Goal: Task Accomplishment & Management: Manage account settings

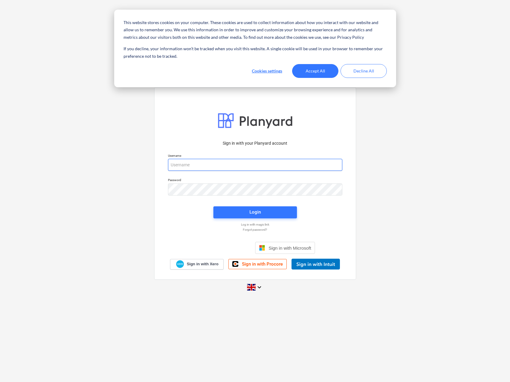
click at [176, 164] on input "email" at bounding box center [255, 165] width 174 height 12
type input "[PERSON_NAME][EMAIL_ADDRESS][DOMAIN_NAME][PERSON_NAME]"
click at [362, 207] on div "Sign in with your Planyard account Username [PERSON_NAME][EMAIL_ADDRESS][DOMAIN…" at bounding box center [255, 190] width 510 height 217
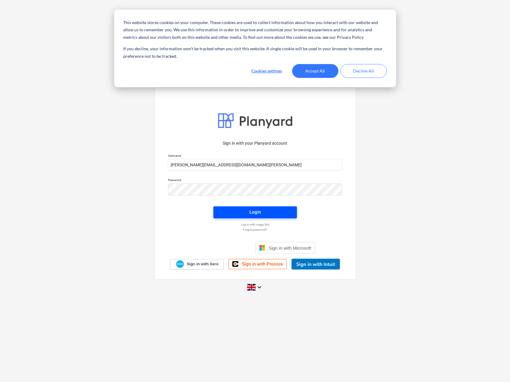
click at [261, 209] on span "Login" at bounding box center [255, 212] width 69 height 8
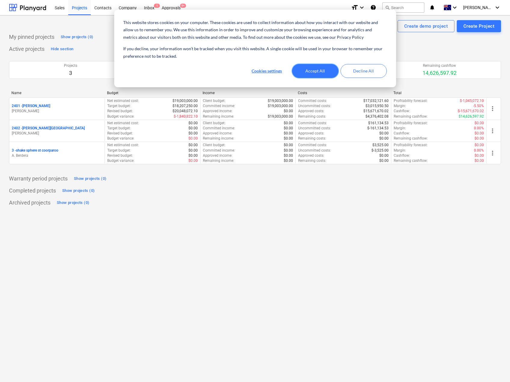
click at [328, 70] on button "Accept All" at bounding box center [315, 71] width 46 height 14
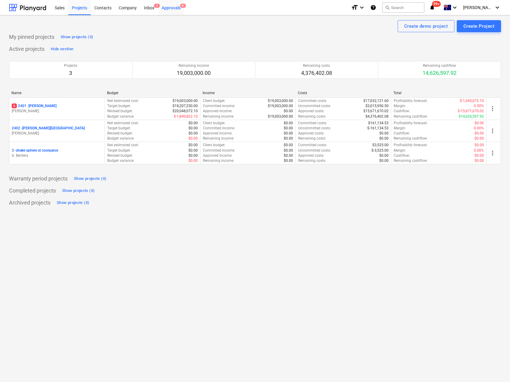
click at [166, 7] on div "Approvals 9+" at bounding box center [171, 7] width 26 height 15
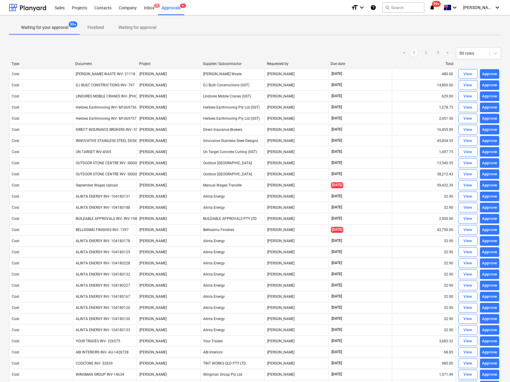
click at [133, 27] on p "Waiting for approval" at bounding box center [137, 27] width 38 height 6
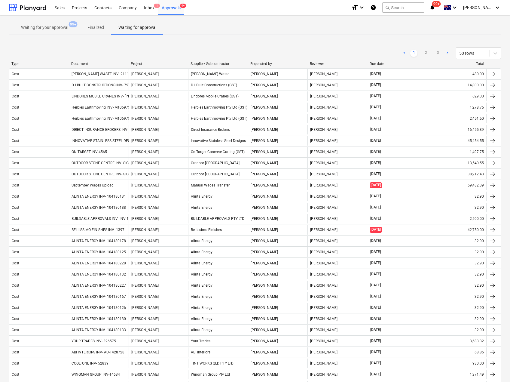
click at [40, 28] on p "Waiting for your approval" at bounding box center [44, 27] width 47 height 6
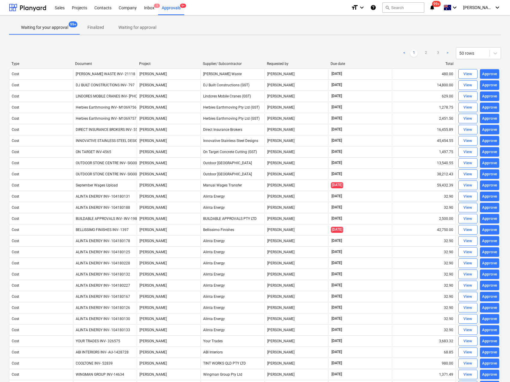
click at [92, 62] on div "Document" at bounding box center [104, 64] width 59 height 4
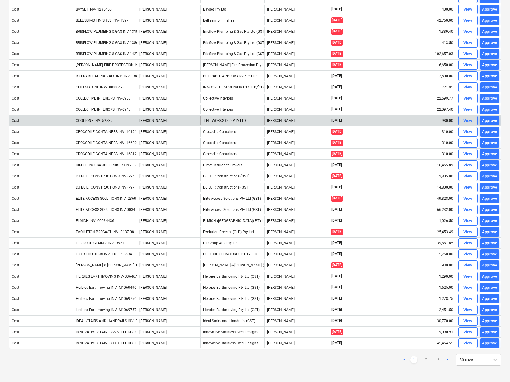
scroll to position [276, 0]
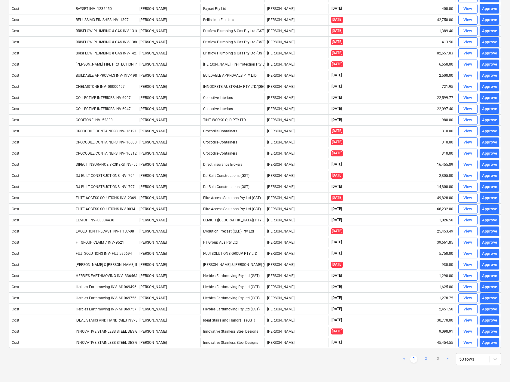
click at [426, 358] on link "2" at bounding box center [425, 358] width 7 height 7
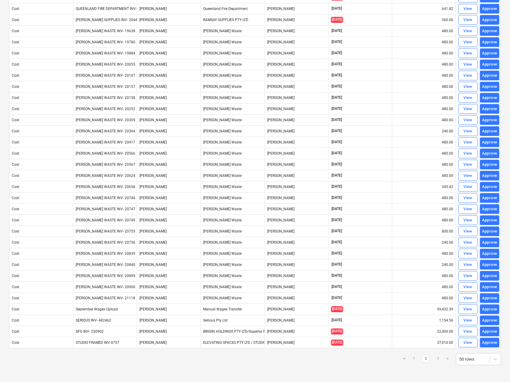
click at [436, 359] on link "3" at bounding box center [437, 358] width 7 height 7
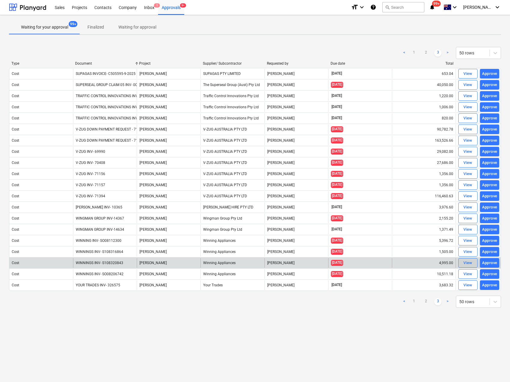
click at [472, 263] on span "View" at bounding box center [467, 262] width 13 height 7
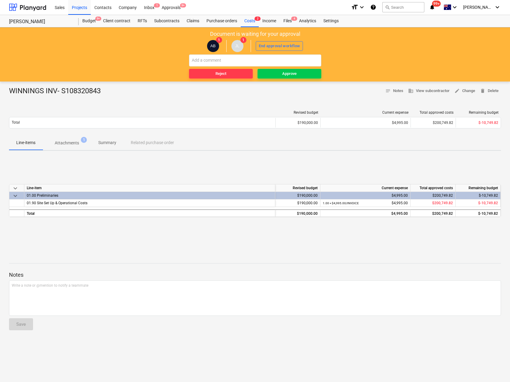
click at [68, 145] on p "Attachments" at bounding box center [67, 143] width 24 height 6
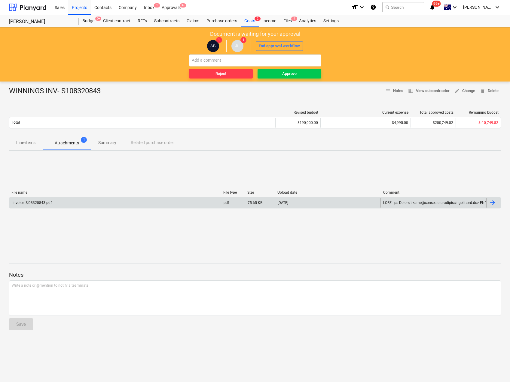
click at [39, 202] on div "invoice_SI08320843.pdf" at bounding box center [32, 202] width 40 height 4
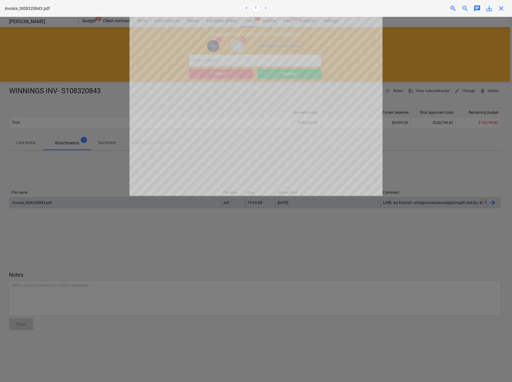
click at [504, 14] on div "invoice_SI08320843.pdf < 1 > zoom_in zoom_out chat 0 save_alt close" at bounding box center [256, 8] width 512 height 17
click at [501, 9] on span "close" at bounding box center [501, 8] width 7 height 7
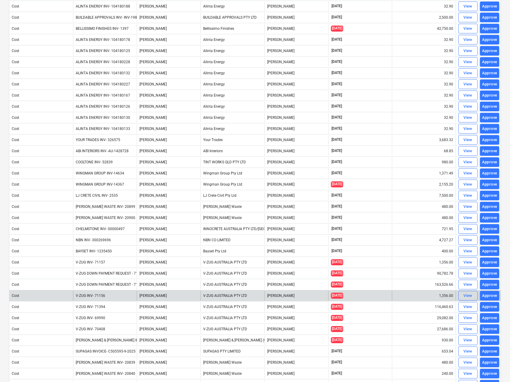
scroll to position [276, 0]
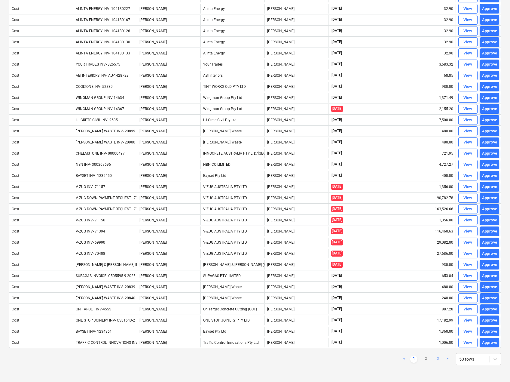
click at [438, 359] on link "3" at bounding box center [437, 358] width 7 height 7
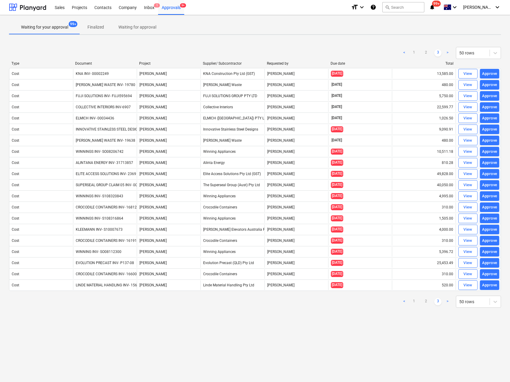
scroll to position [0, 0]
click at [85, 61] on div "Document" at bounding box center [104, 63] width 59 height 4
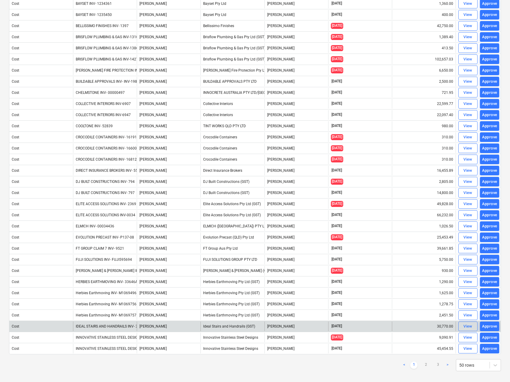
scroll to position [276, 0]
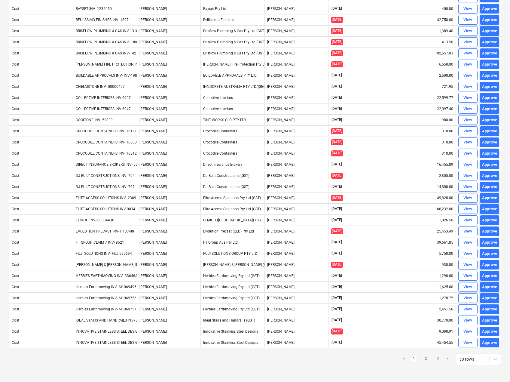
click at [439, 357] on link "3" at bounding box center [437, 358] width 7 height 7
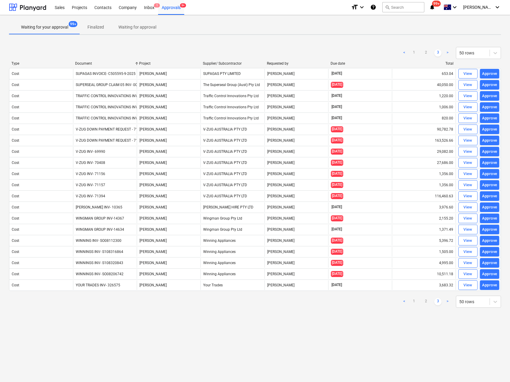
scroll to position [0, 0]
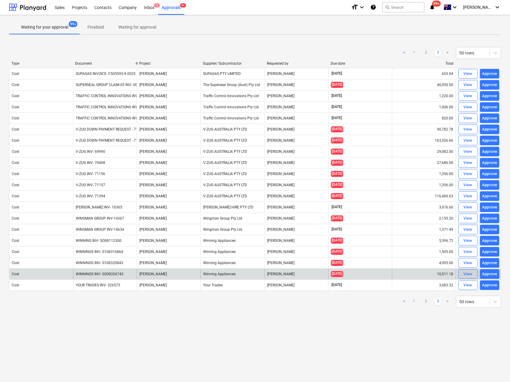
click at [462, 277] on span "View" at bounding box center [467, 273] width 13 height 7
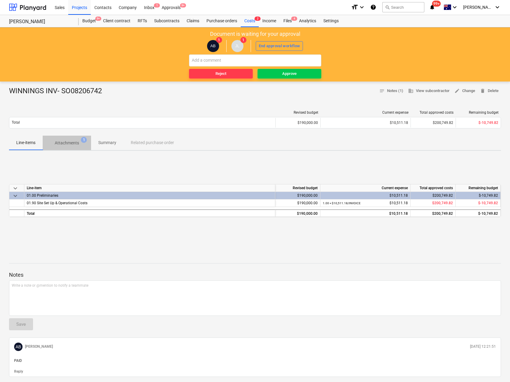
click at [68, 141] on p "Attachments" at bounding box center [67, 143] width 24 height 6
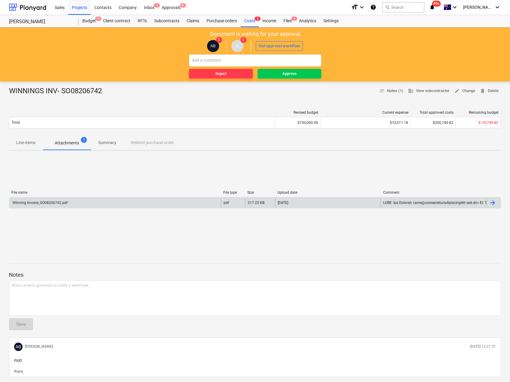
click at [29, 200] on div "Winning Invoice_SO08206742.pdf" at bounding box center [40, 202] width 56 height 4
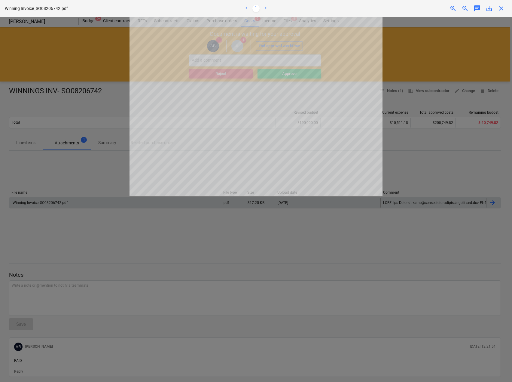
click at [504, 9] on span "close" at bounding box center [501, 8] width 7 height 7
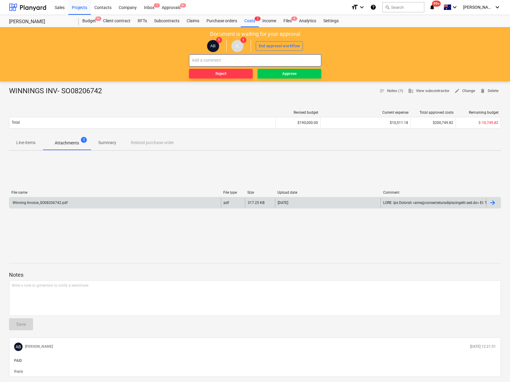
click at [238, 60] on input "text" at bounding box center [255, 60] width 132 height 12
type input "Approved and paid"
click at [285, 76] on div "Approve" at bounding box center [289, 73] width 14 height 7
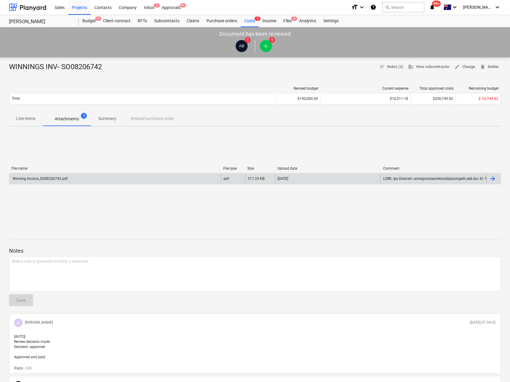
click at [52, 177] on div "Winning Invoice_SO08206742.pdf" at bounding box center [40, 178] width 56 height 4
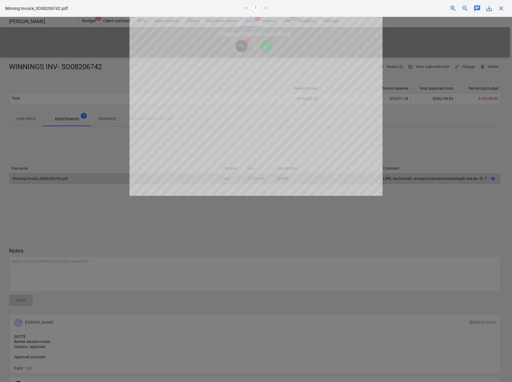
click at [501, 7] on span "close" at bounding box center [501, 8] width 7 height 7
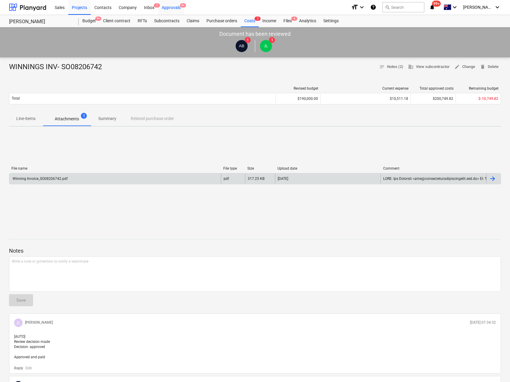
click at [168, 5] on div "Approvals 9+" at bounding box center [171, 6] width 26 height 15
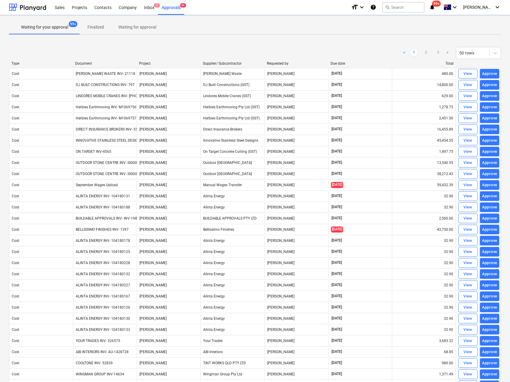
click at [82, 63] on div "Document" at bounding box center [104, 63] width 59 height 4
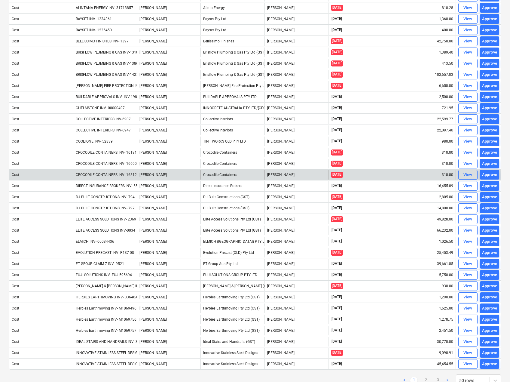
scroll to position [276, 0]
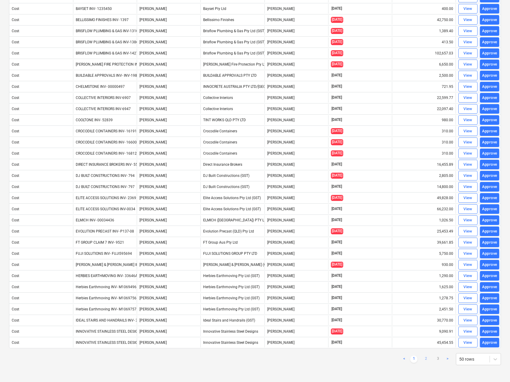
click at [427, 360] on link "2" at bounding box center [425, 358] width 7 height 7
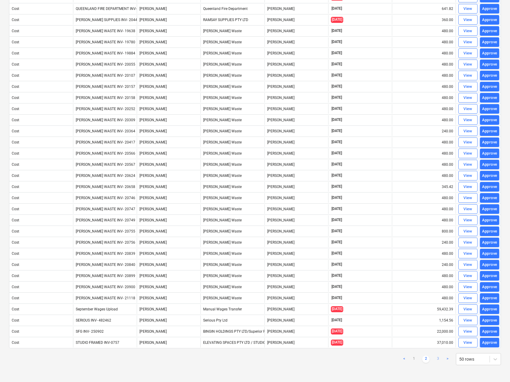
click at [439, 360] on link "3" at bounding box center [437, 358] width 7 height 7
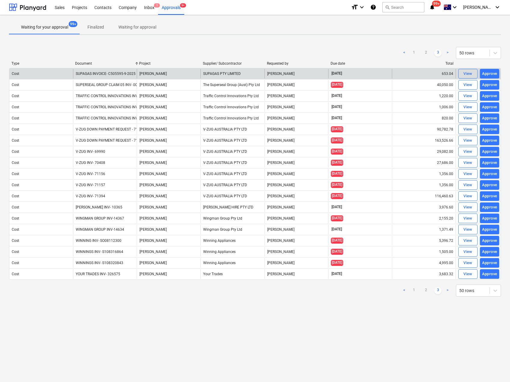
click at [161, 72] on div "[PERSON_NAME]" at bounding box center [169, 74] width 64 height 10
click at [465, 69] on button "View" at bounding box center [467, 74] width 19 height 10
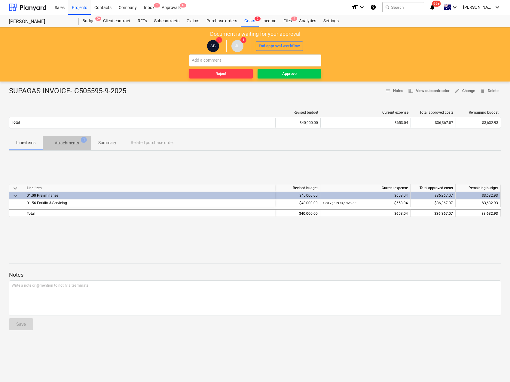
click at [69, 141] on p "Attachments" at bounding box center [67, 143] width 24 height 6
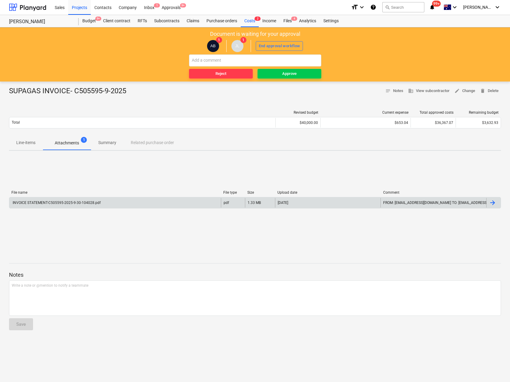
click at [53, 202] on div "INVOICE STATEMENT-C505595-2025-9-30-104028.pdf" at bounding box center [56, 202] width 89 height 4
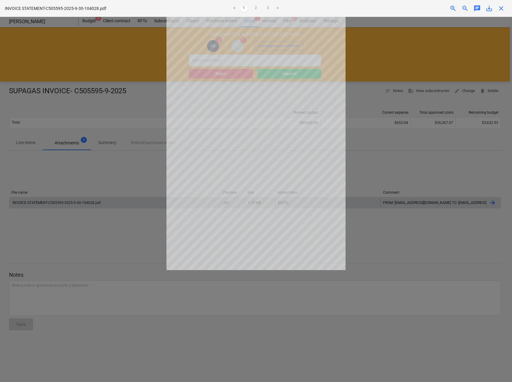
click at [501, 11] on span "close" at bounding box center [501, 8] width 7 height 7
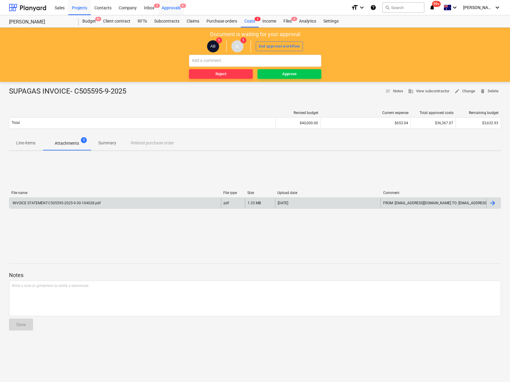
click at [166, 4] on div "Approvals 9+" at bounding box center [171, 7] width 26 height 15
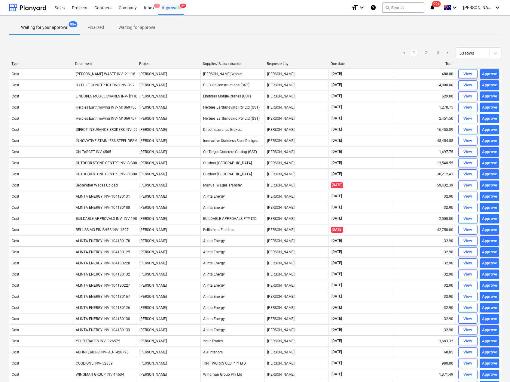
click at [83, 62] on div "Document" at bounding box center [104, 64] width 59 height 4
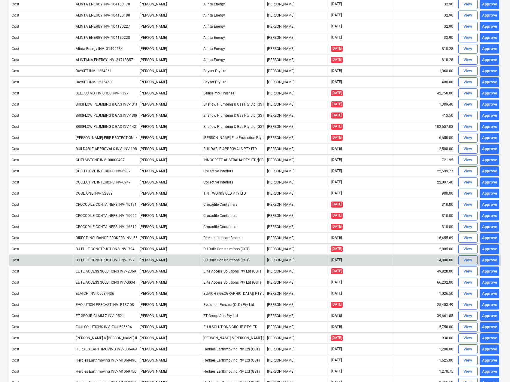
scroll to position [186, 0]
